Goal: Task Accomplishment & Management: Complete application form

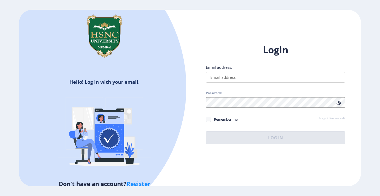
click at [218, 79] on input "Email address:" at bounding box center [275, 77] width 139 height 11
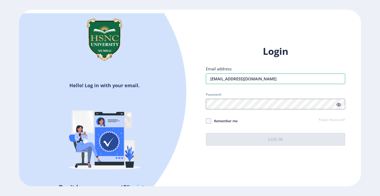
type input "[EMAIL_ADDRESS][DOMAIN_NAME]"
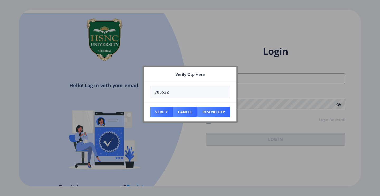
type input "785522"
click at [158, 106] on nb-card-footer "Verify Cancel Resend Otp" at bounding box center [190, 111] width 93 height 19
click at [159, 112] on button "Verify" at bounding box center [161, 112] width 23 height 11
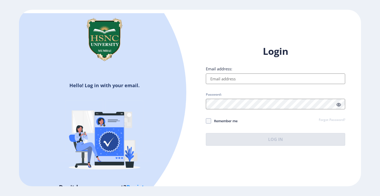
click at [226, 81] on input "Email address:" at bounding box center [275, 79] width 139 height 11
type input "[EMAIL_ADDRESS][DOMAIN_NAME]"
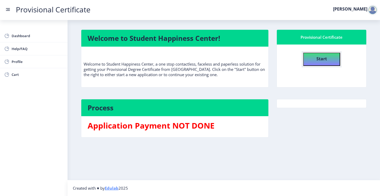
click at [333, 57] on button "Start" at bounding box center [321, 59] width 37 height 13
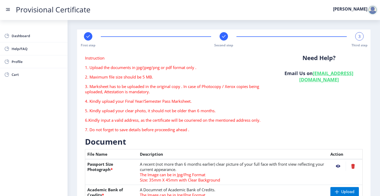
click at [222, 35] on rect at bounding box center [223, 36] width 5 height 5
select select "A+"
select select "May"
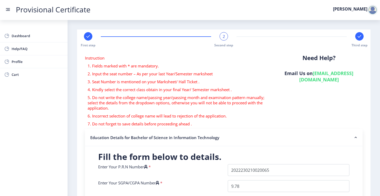
scroll to position [171, 0]
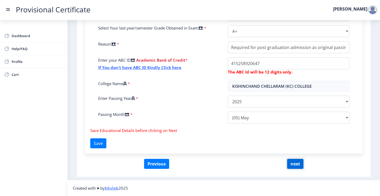
click at [291, 163] on button "next" at bounding box center [295, 164] width 16 height 10
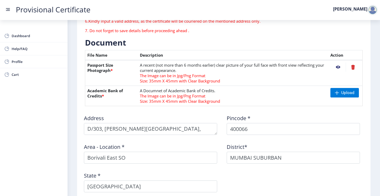
scroll to position [99, 0]
click at [341, 90] on span "Upload" at bounding box center [344, 93] width 29 height 10
click at [335, 94] on nb-action at bounding box center [337, 93] width 15 height 10
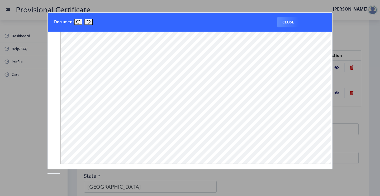
scroll to position [242, 6]
click at [283, 24] on button "Close" at bounding box center [288, 22] width 22 height 11
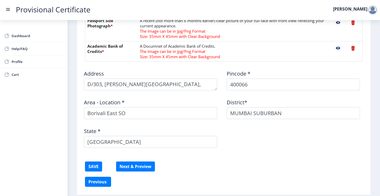
scroll to position [162, 0]
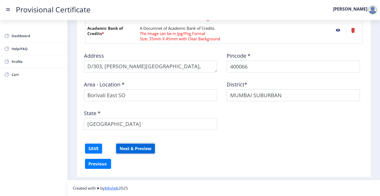
click at [133, 149] on button "Next & Preview" at bounding box center [135, 149] width 39 height 10
click at [91, 150] on button "SAVE" at bounding box center [93, 149] width 17 height 10
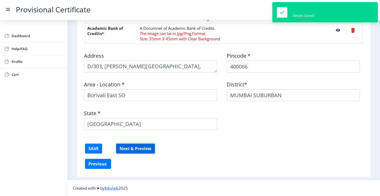
click at [146, 148] on button "Next & Preview" at bounding box center [135, 149] width 39 height 10
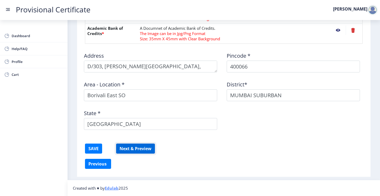
click at [129, 148] on button "Next & Preview" at bounding box center [135, 149] width 39 height 10
click at [87, 150] on button "SAVE" at bounding box center [93, 149] width 17 height 10
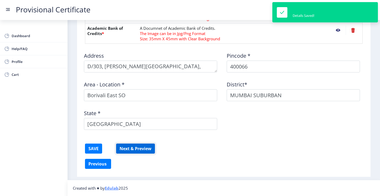
click at [132, 146] on button "Next & Preview" at bounding box center [135, 149] width 39 height 10
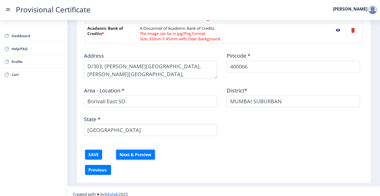
drag, startPoint x: 215, startPoint y: 72, endPoint x: 214, endPoint y: 78, distance: 6.1
click at [214, 78] on textarea at bounding box center [150, 70] width 133 height 18
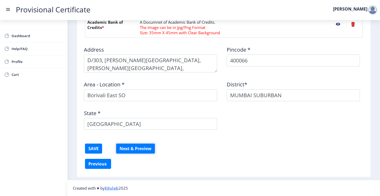
scroll to position [0, 0]
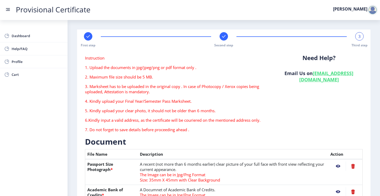
click at [358, 36] on span "3" at bounding box center [359, 36] width 2 height 5
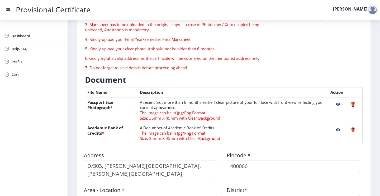
scroll to position [62, 0]
click at [337, 128] on nb-action at bounding box center [337, 130] width 15 height 10
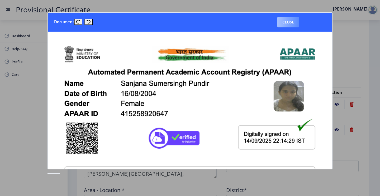
click at [291, 22] on button "Close" at bounding box center [288, 22] width 22 height 11
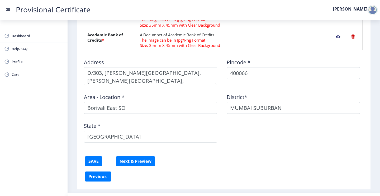
scroll to position [155, 0]
click at [140, 159] on button "Next & Preview" at bounding box center [135, 162] width 39 height 10
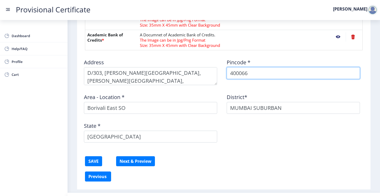
click at [261, 77] on input "400066" at bounding box center [293, 73] width 133 height 12
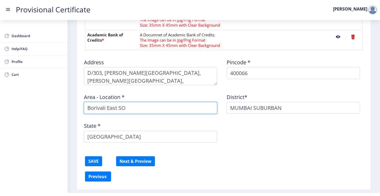
click at [148, 106] on input "Borivali East SO" at bounding box center [150, 108] width 133 height 12
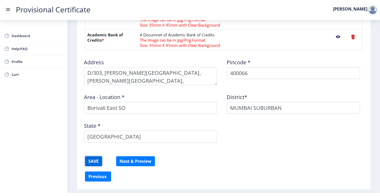
click at [93, 159] on button "SAVE" at bounding box center [93, 162] width 17 height 10
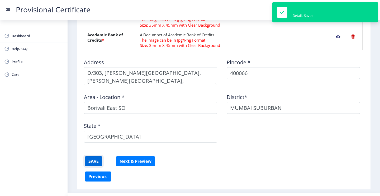
click at [93, 159] on button "SAVE" at bounding box center [93, 162] width 17 height 10
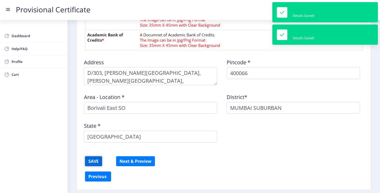
click at [93, 159] on button "SAVE" at bounding box center [93, 162] width 17 height 10
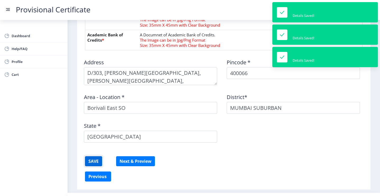
click at [93, 159] on button "SAVE" at bounding box center [93, 162] width 17 height 10
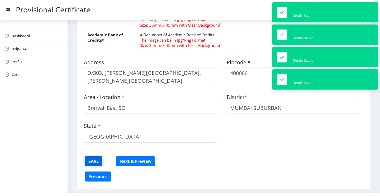
click at [93, 159] on button "SAVE" at bounding box center [93, 162] width 17 height 10
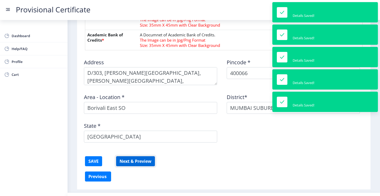
click at [137, 157] on button "Next & Preview" at bounding box center [135, 162] width 39 height 10
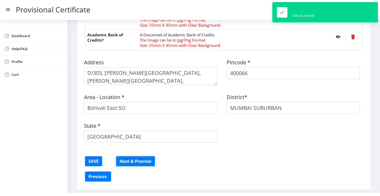
scroll to position [0, 0]
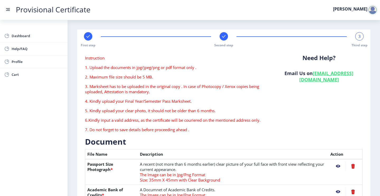
click at [226, 40] on div "Second step" at bounding box center [224, 39] width 8 height 15
select select "A+"
select select "May"
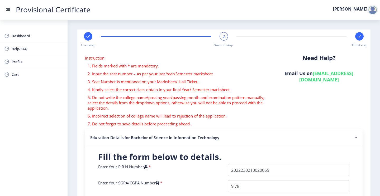
scroll to position [171, 0]
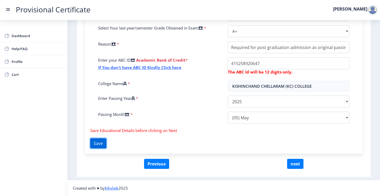
click at [106, 141] on button "Save" at bounding box center [98, 144] width 16 height 10
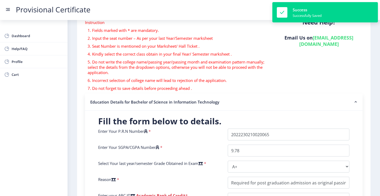
scroll to position [0, 0]
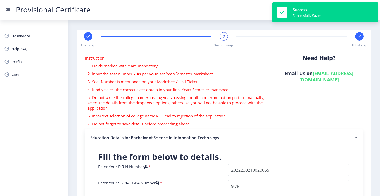
click at [87, 41] on div "First step" at bounding box center [88, 39] width 8 height 15
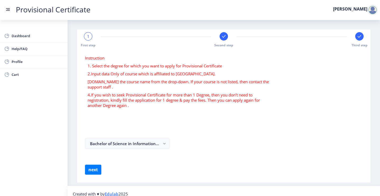
click at [103, 161] on form "Instruction 1. Select the degree for which you want to apply for Provisional Ce…" at bounding box center [224, 115] width 278 height 120
click at [98, 168] on button "next" at bounding box center [93, 170] width 16 height 10
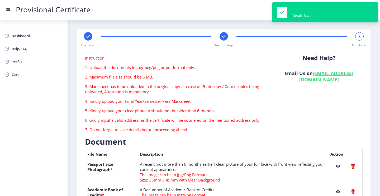
click at [98, 168] on th "Passport Size Photograph *" at bounding box center [111, 172] width 53 height 26
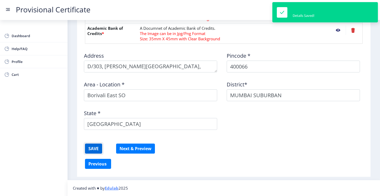
click at [101, 148] on button "SAVE" at bounding box center [93, 149] width 17 height 10
click at [130, 148] on button "Next & Preview" at bounding box center [135, 149] width 39 height 10
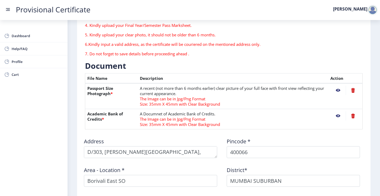
scroll to position [59, 0]
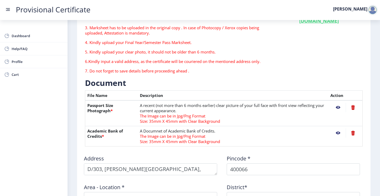
click at [337, 132] on nb-action at bounding box center [337, 134] width 15 height 10
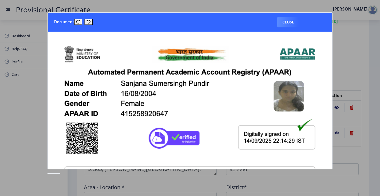
click at [337, 131] on div at bounding box center [190, 98] width 380 height 196
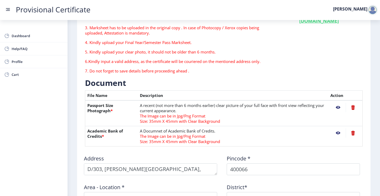
scroll to position [162, 0]
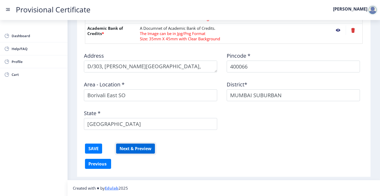
click at [153, 149] on button "Next & Preview" at bounding box center [135, 149] width 39 height 10
click at [367, 11] on div at bounding box center [372, 10] width 11 height 11
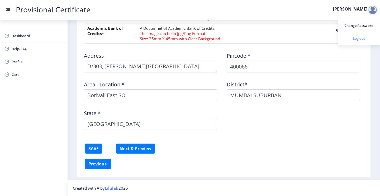
click at [358, 40] on span "Log out" at bounding box center [359, 38] width 34 height 6
